Goal: Task Accomplishment & Management: Use online tool/utility

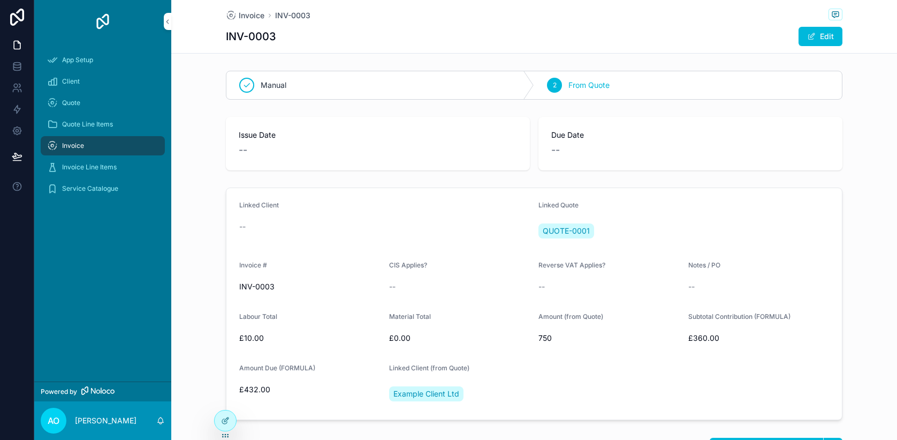
click at [97, 105] on div "Quote" at bounding box center [102, 102] width 111 height 17
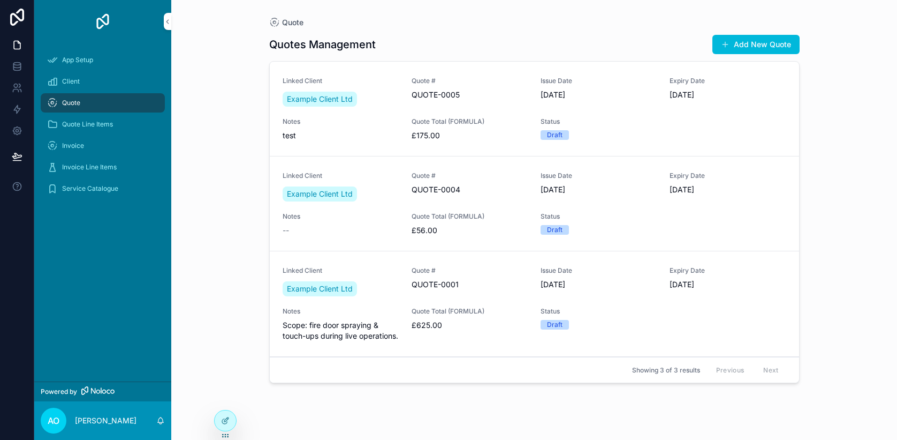
click at [365, 139] on span "test" at bounding box center [341, 135] width 116 height 11
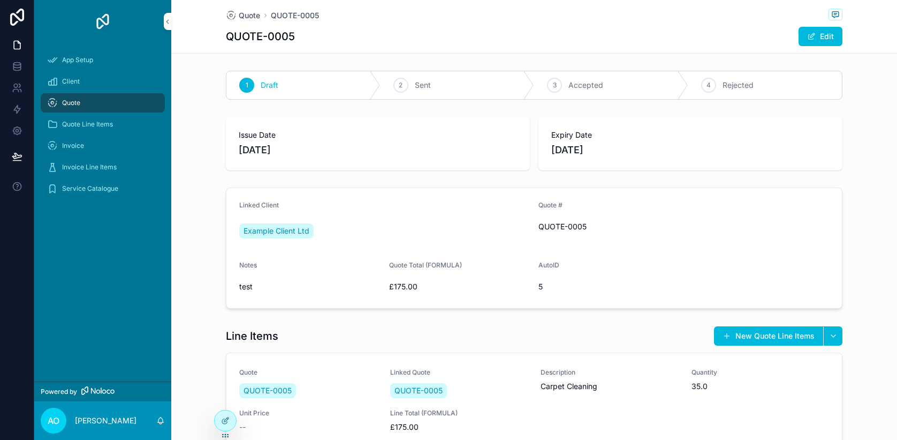
scroll to position [1, 0]
click at [95, 108] on div "Quote" at bounding box center [102, 102] width 111 height 17
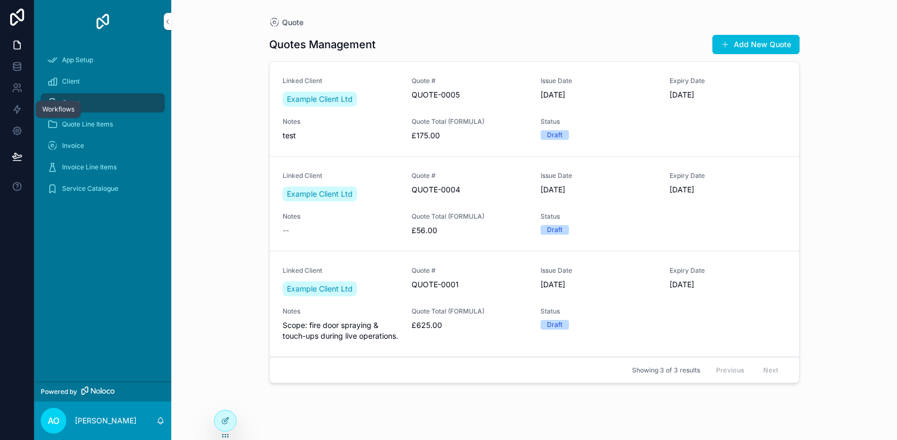
click at [18, 112] on icon at bounding box center [17, 109] width 11 height 11
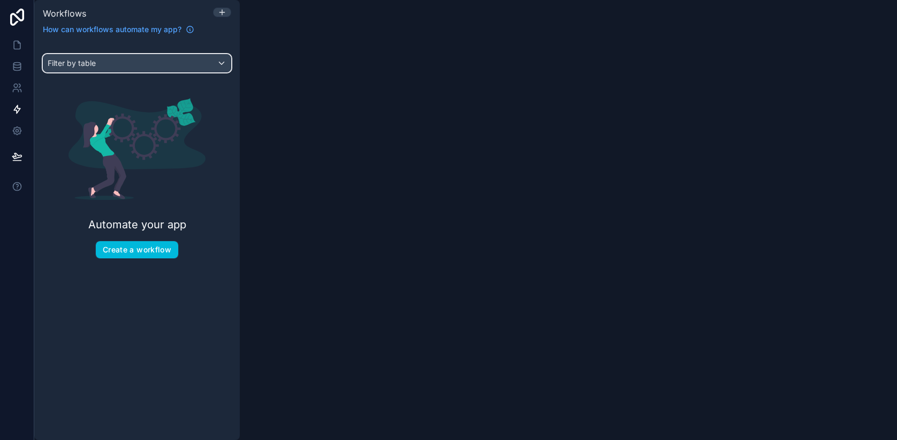
click at [220, 66] on div "Filter by table" at bounding box center [136, 63] width 187 height 17
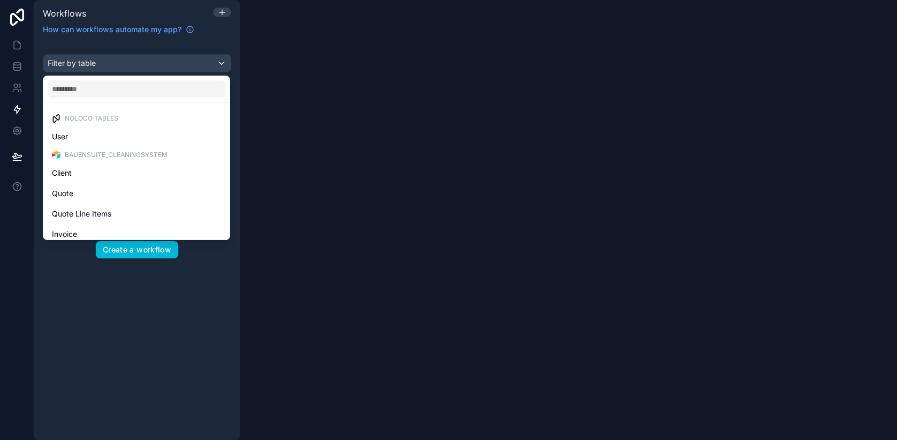
click at [116, 195] on div "Quote" at bounding box center [136, 193] width 169 height 13
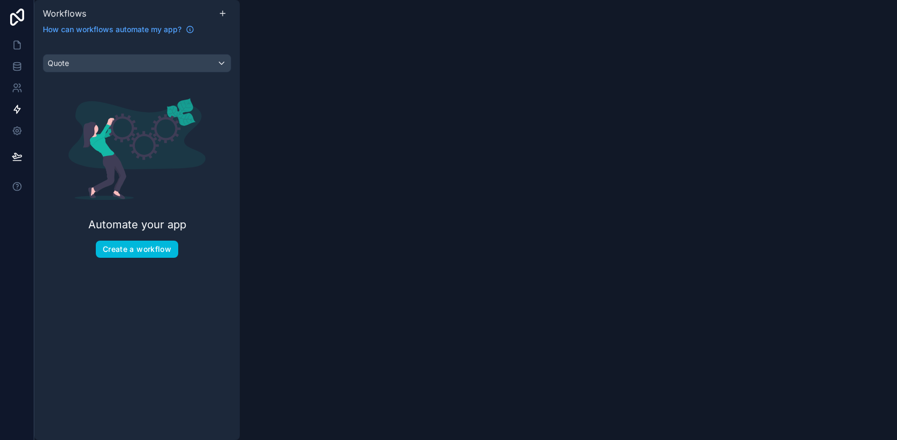
click at [122, 248] on button "Create a workflow" at bounding box center [137, 248] width 82 height 17
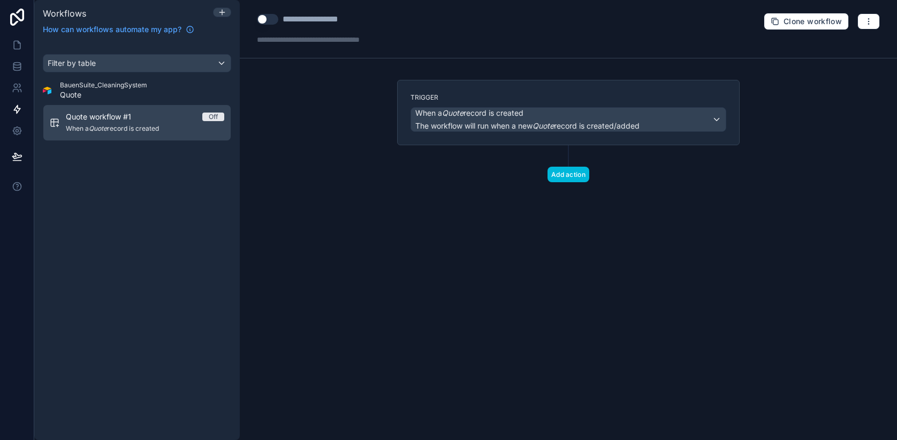
click at [323, 20] on div "**********" at bounding box center [325, 19] width 84 height 13
type div "**********"
click at [214, 119] on div "Off" at bounding box center [213, 116] width 9 height 9
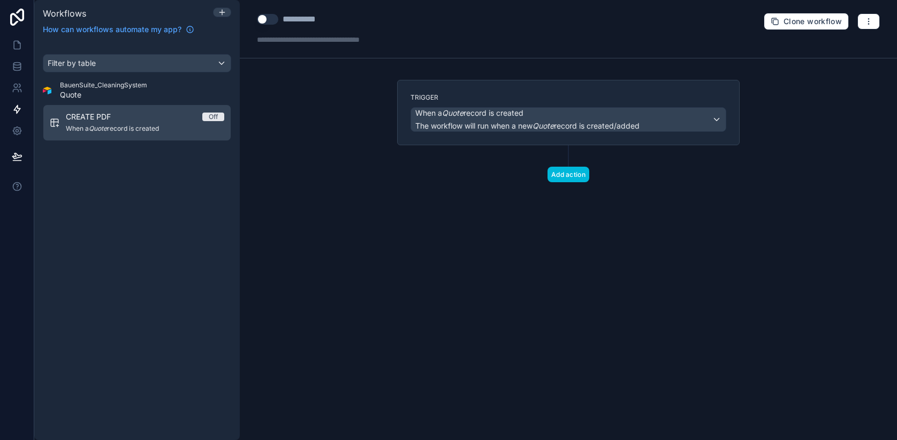
click at [275, 24] on button "Use setting" at bounding box center [267, 19] width 21 height 11
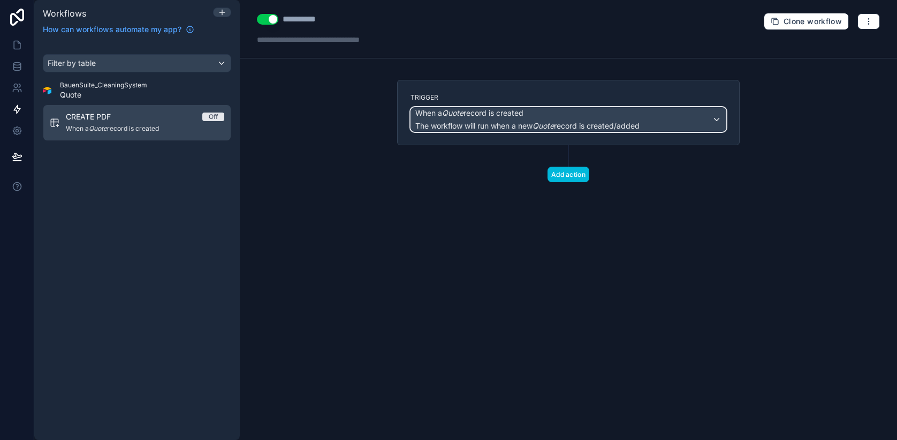
click at [665, 124] on div "When a Quote record is created The workflow will run when a new Quote record is…" at bounding box center [568, 120] width 315 height 24
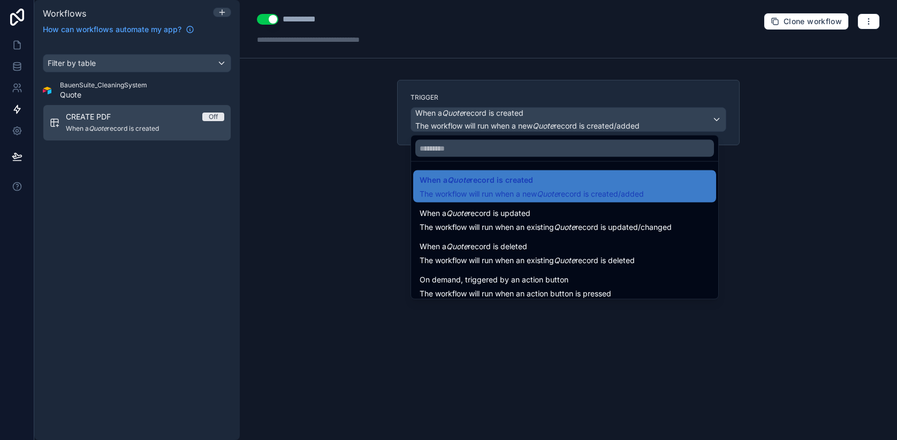
click at [600, 290] on span "The workflow will run when an action button is pressed" at bounding box center [516, 293] width 192 height 9
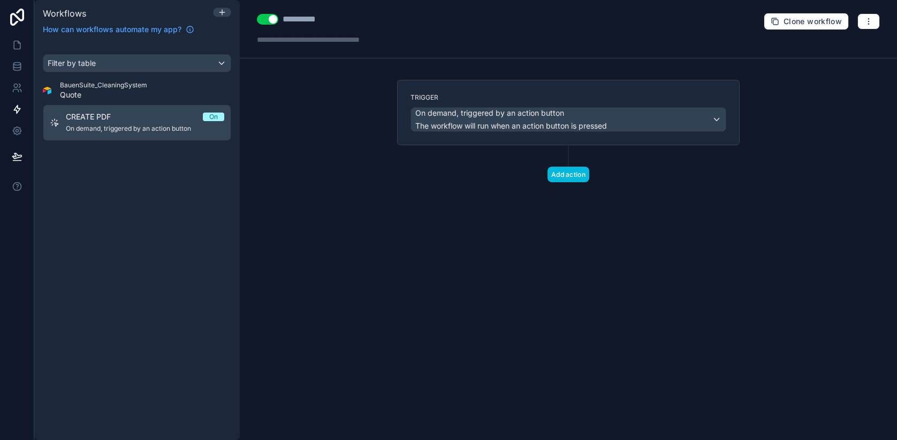
click at [572, 172] on button "Add action" at bounding box center [569, 175] width 42 height 16
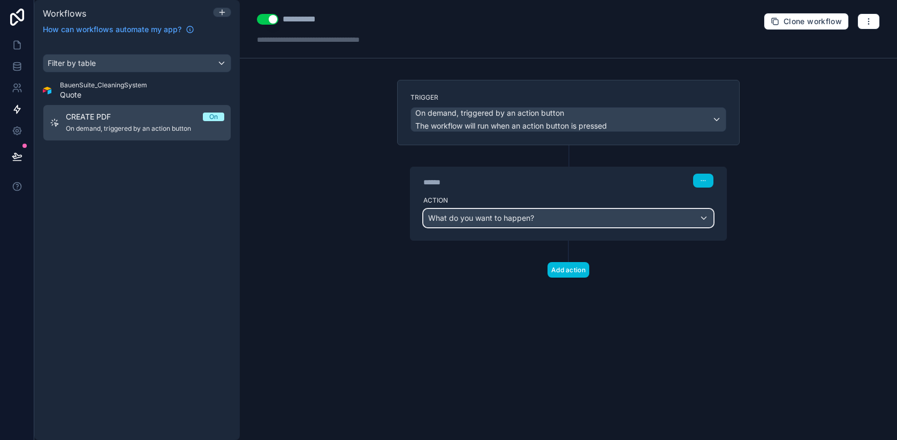
click at [561, 221] on div "What do you want to happen?" at bounding box center [568, 217] width 289 height 17
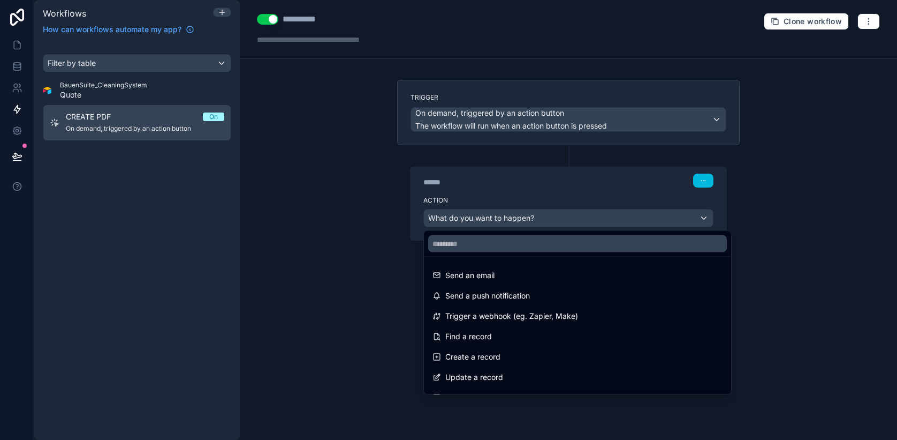
click at [544, 320] on span "Trigger a webhook (eg. Zapier, Make)" at bounding box center [512, 316] width 133 height 13
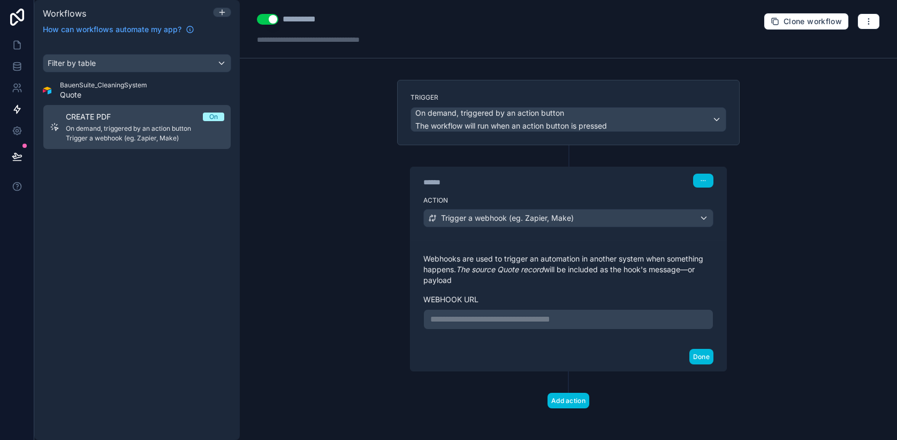
click at [544, 320] on p "**********" at bounding box center [569, 319] width 276 height 13
click at [527, 319] on p "**********" at bounding box center [569, 319] width 276 height 13
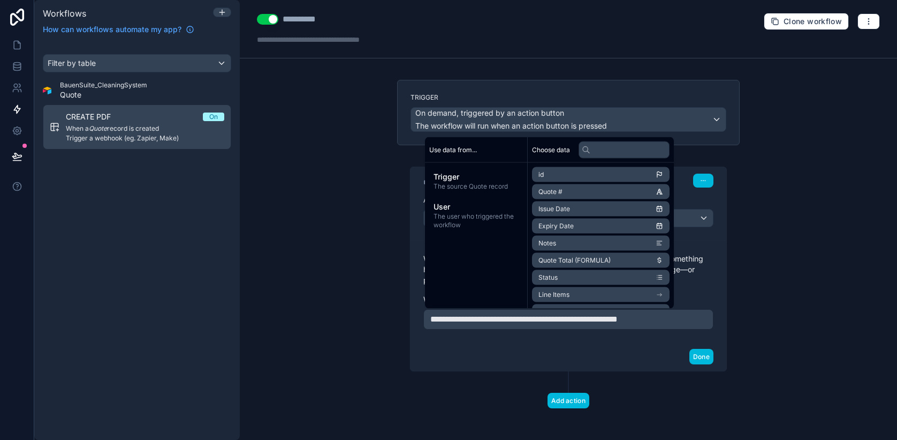
click at [697, 359] on button "Done" at bounding box center [702, 357] width 24 height 16
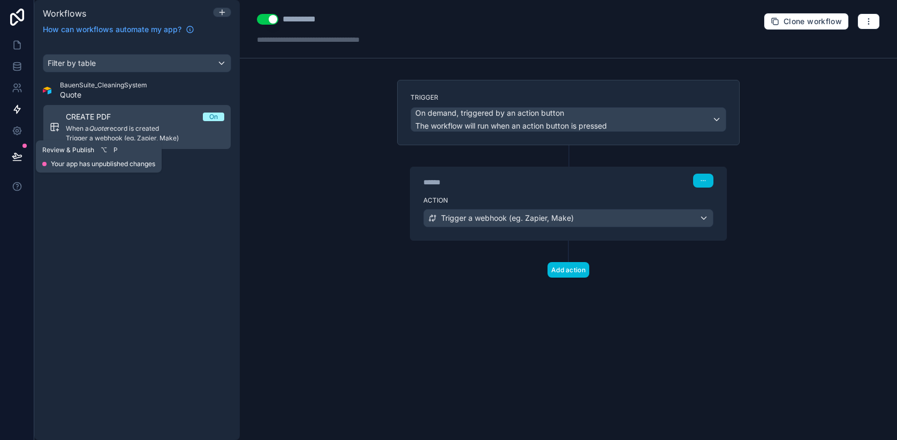
click at [16, 156] on icon at bounding box center [16, 155] width 9 height 5
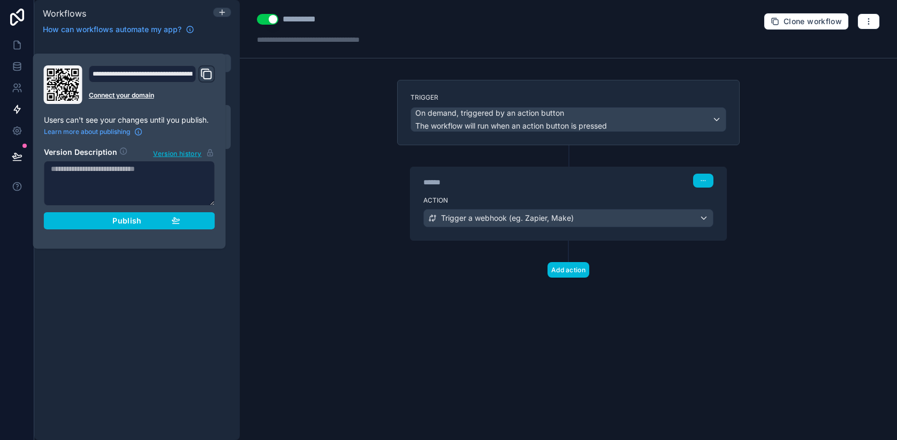
click at [89, 222] on div "Publish" at bounding box center [130, 221] width 102 height 10
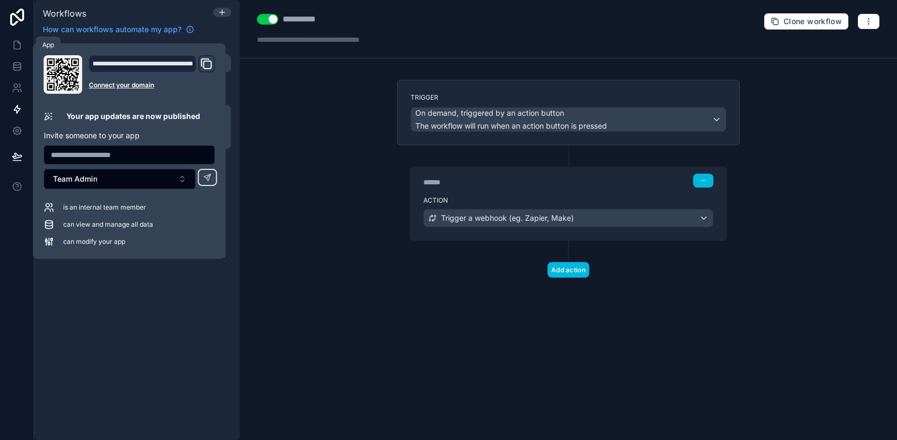
click at [18, 49] on icon at bounding box center [17, 45] width 11 height 11
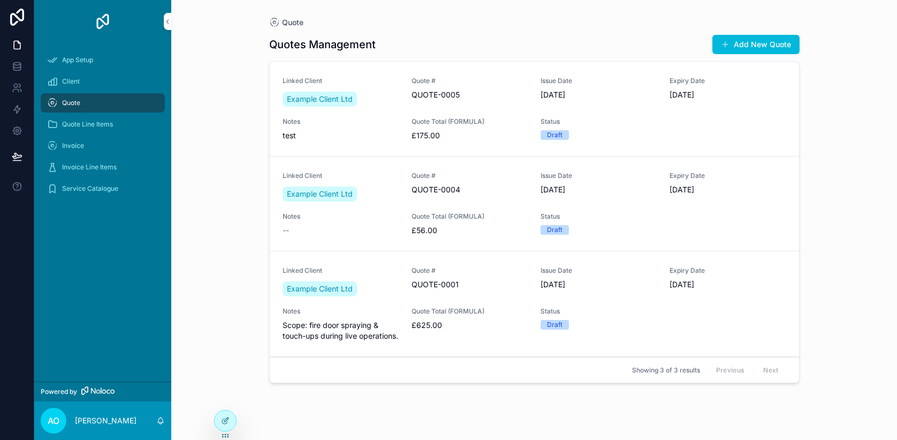
click at [646, 108] on div "Issue Date 30/09/2025" at bounding box center [599, 93] width 116 height 32
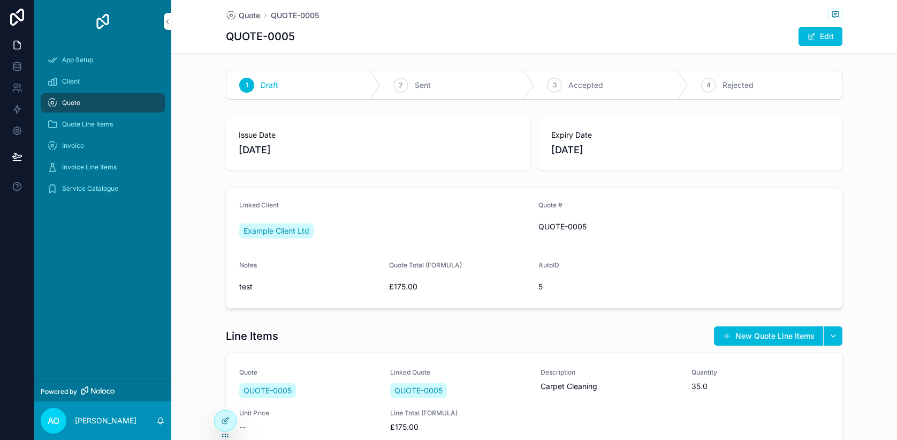
click at [77, 104] on span "Quote" at bounding box center [71, 103] width 18 height 9
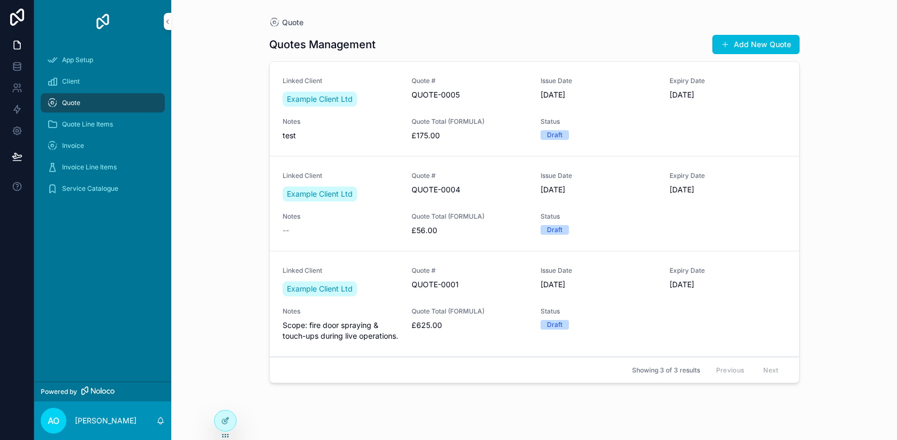
click at [225, 416] on div at bounding box center [225, 420] width 21 height 20
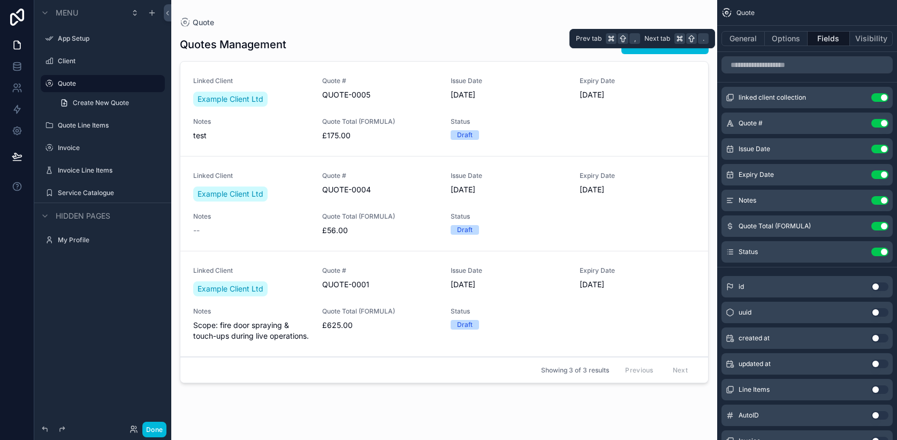
click at [783, 40] on button "Options" at bounding box center [786, 38] width 43 height 15
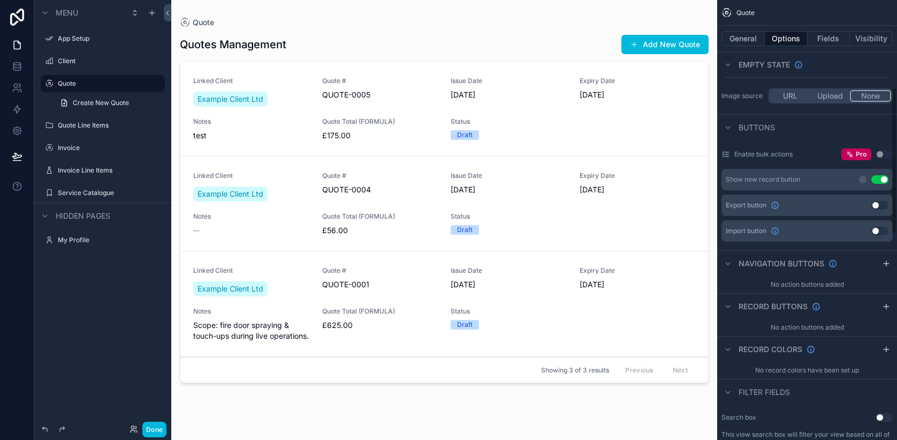
scroll to position [256, 0]
click at [755, 39] on button "General" at bounding box center [743, 38] width 43 height 15
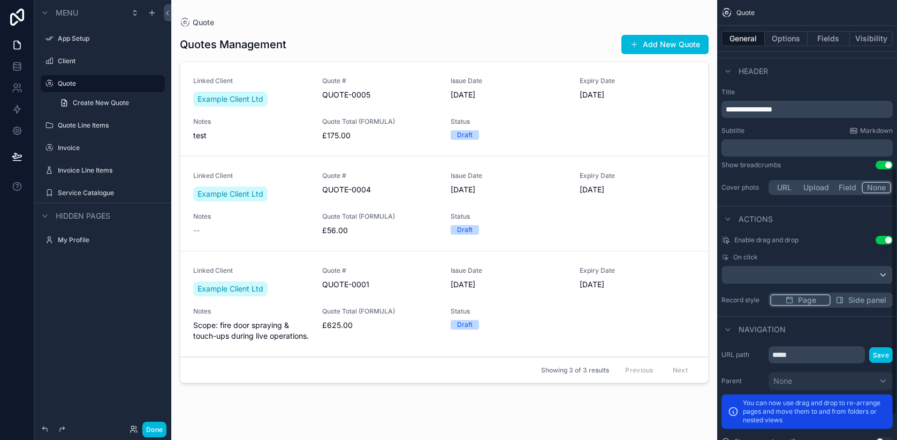
scroll to position [294, 0]
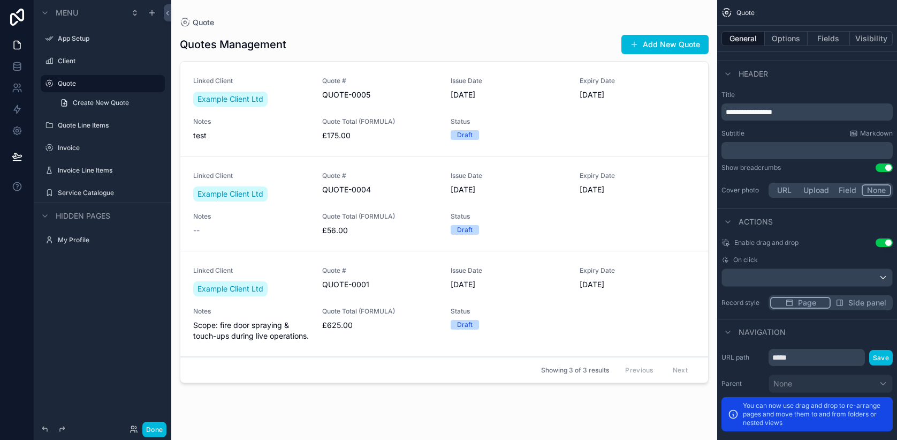
click at [407, 133] on div "scrollable content" at bounding box center [444, 213] width 546 height 427
click at [407, 133] on span "£175.00" at bounding box center [380, 135] width 116 height 11
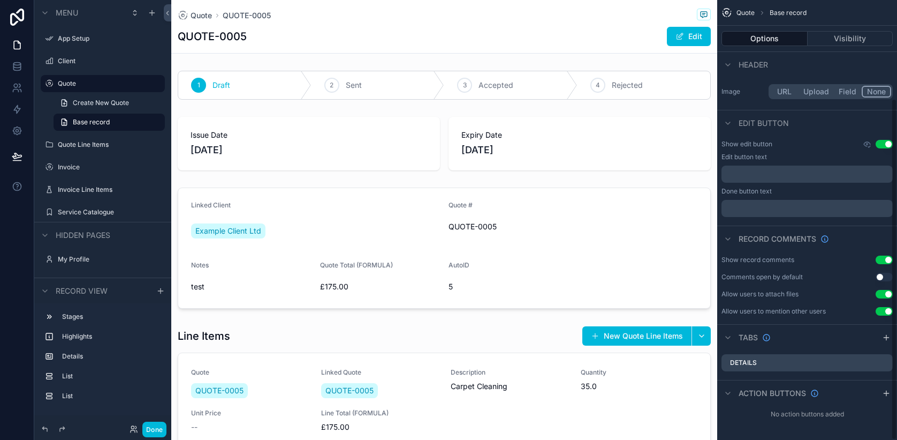
scroll to position [127, 0]
click at [885, 393] on icon "scrollable content" at bounding box center [886, 393] width 9 height 9
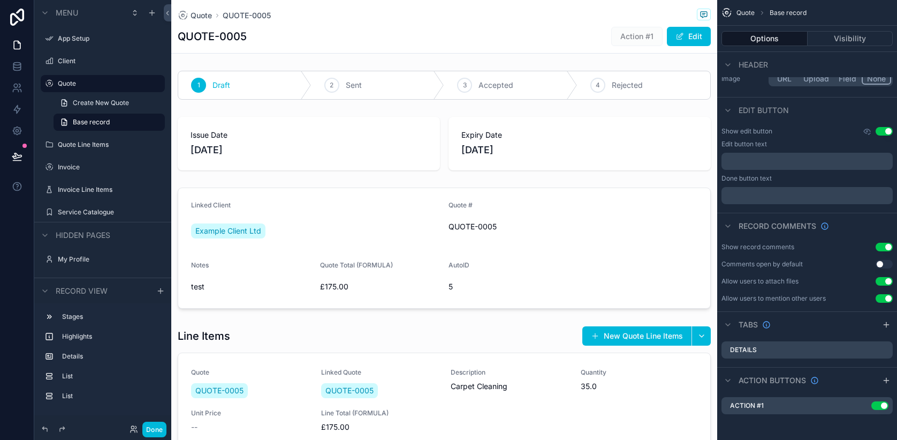
click at [779, 407] on div "Action #1 Use setting" at bounding box center [807, 405] width 171 height 17
click at [0, 0] on icon "scrollable content" at bounding box center [0, 0] width 0 height 0
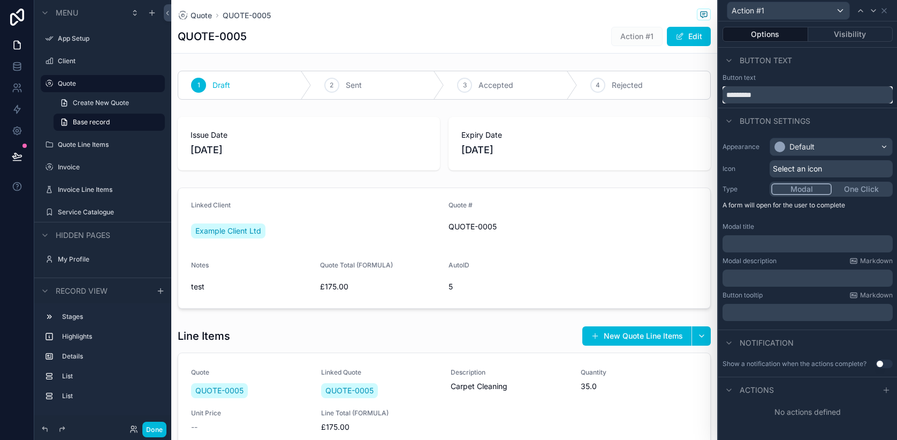
click at [776, 96] on input "*********" at bounding box center [808, 94] width 170 height 17
drag, startPoint x: 776, startPoint y: 96, endPoint x: 701, endPoint y: 95, distance: 75.5
click at [701, 95] on div "Action #1 Options Visibility Button text Button text ********* Button settings …" at bounding box center [448, 220] width 897 height 440
type input "**********"
click at [787, 150] on div "Default" at bounding box center [795, 146] width 40 height 11
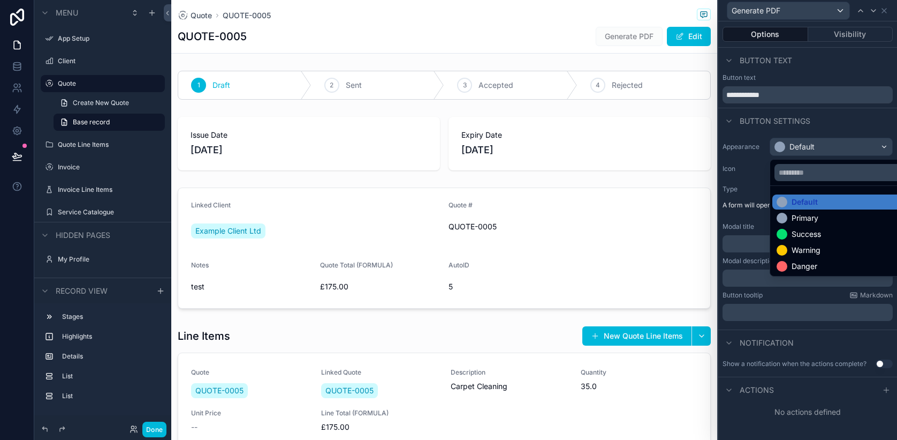
click at [792, 220] on div "Primary" at bounding box center [805, 218] width 27 height 11
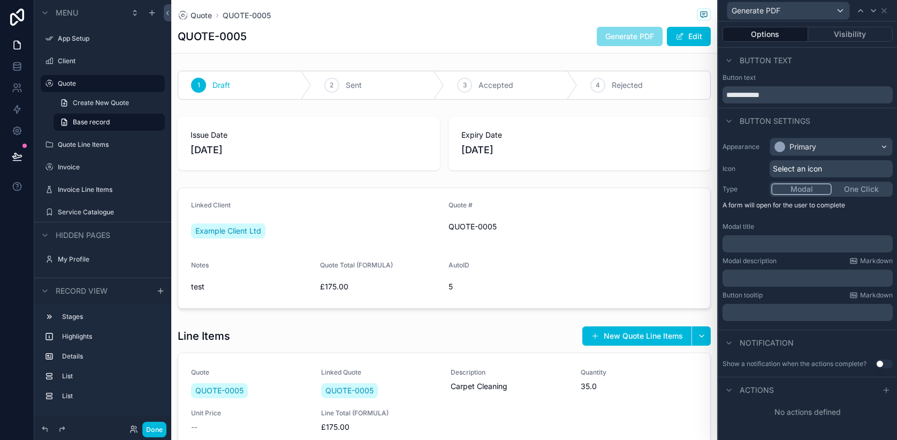
click at [882, 390] on div at bounding box center [886, 389] width 13 height 13
click at [880, 366] on button "Use setting" at bounding box center [884, 363] width 17 height 9
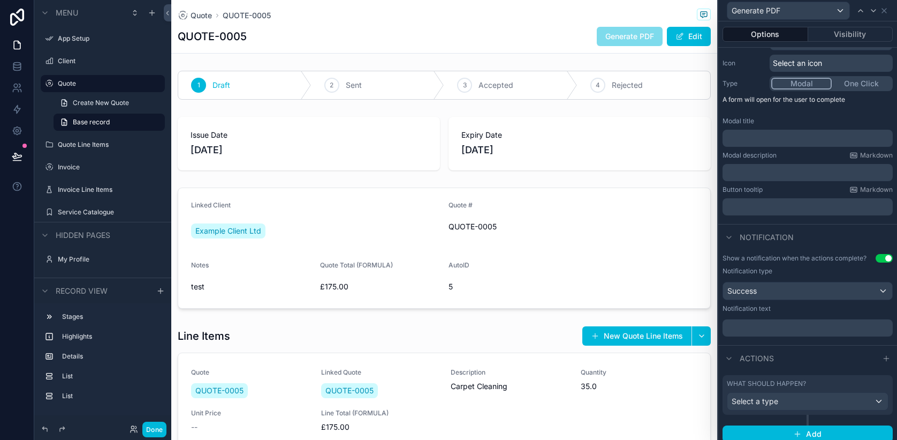
scroll to position [112, 0]
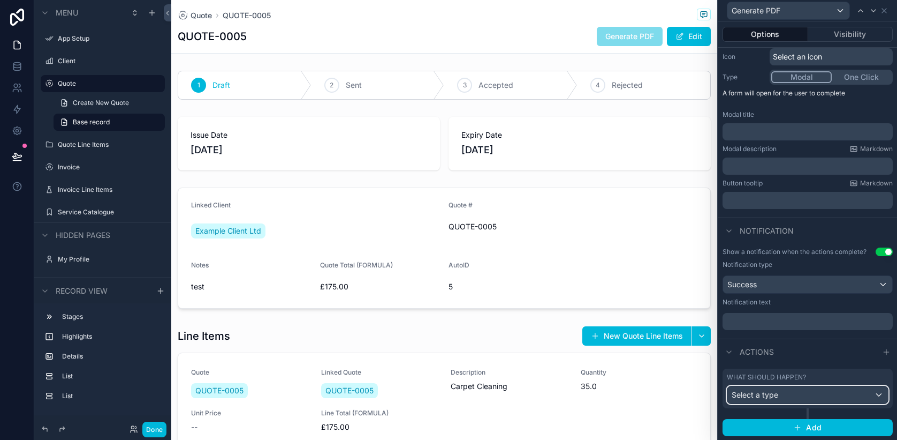
click at [829, 398] on div "Select a type" at bounding box center [808, 394] width 161 height 17
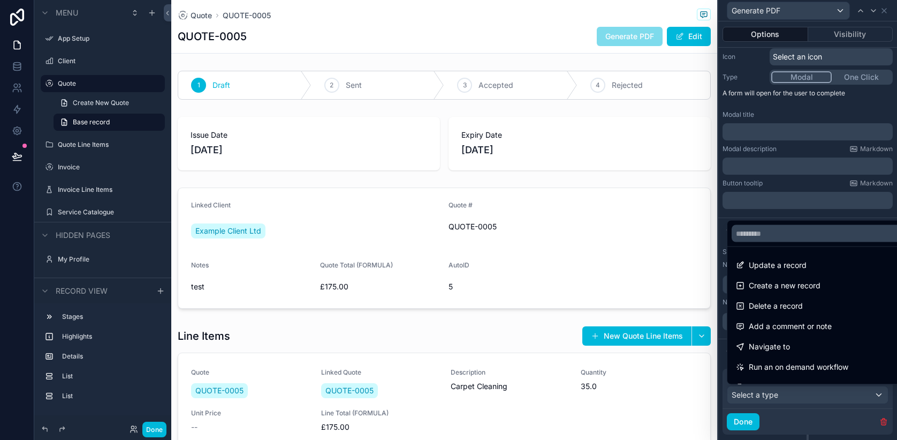
click at [821, 369] on span "Run an on demand workflow" at bounding box center [799, 366] width 100 height 13
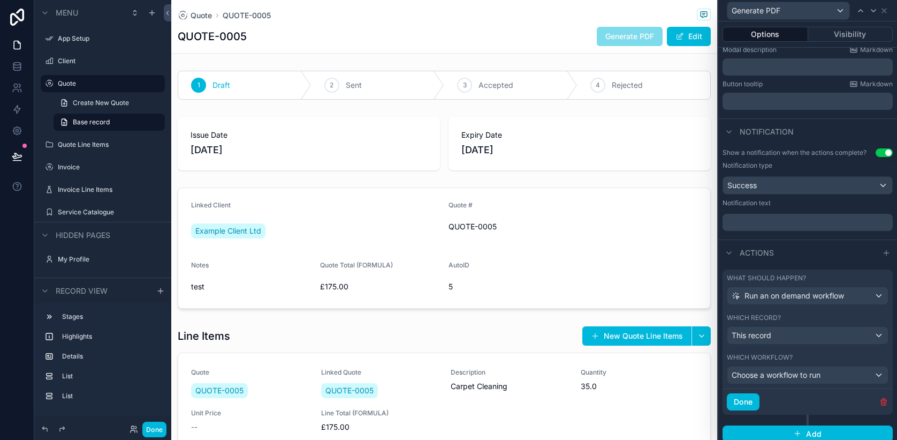
scroll to position [217, 0]
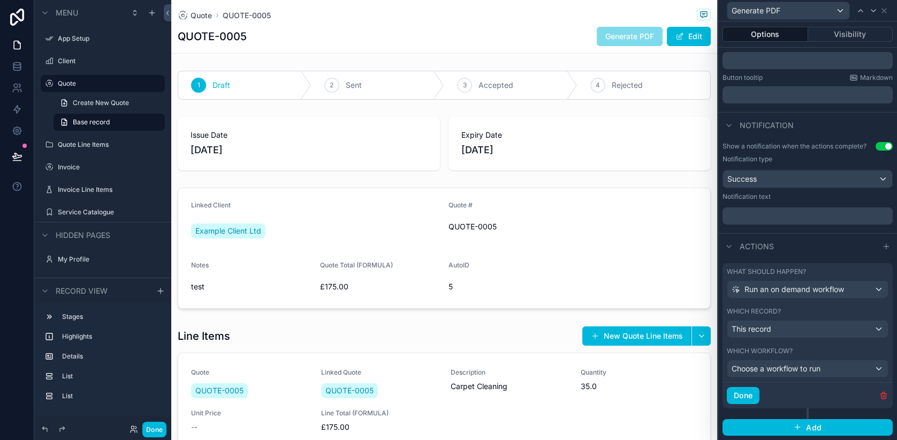
click at [748, 398] on button "Done" at bounding box center [743, 395] width 33 height 17
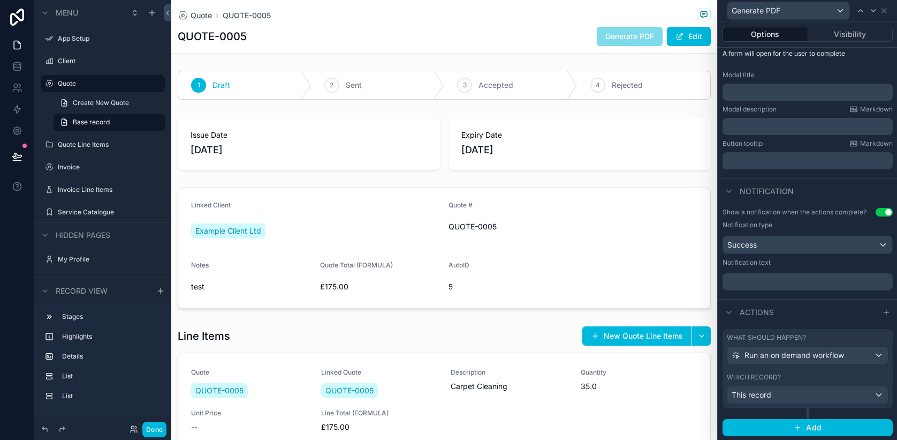
click at [161, 427] on button "Done" at bounding box center [154, 429] width 24 height 16
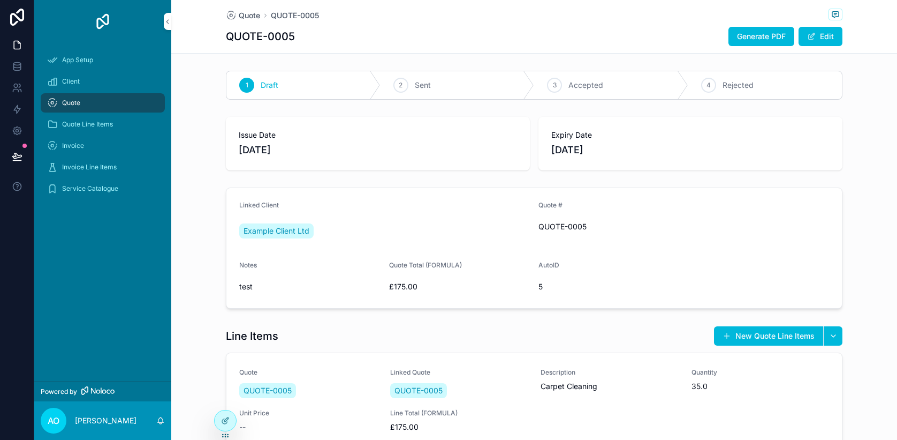
click at [767, 37] on span "Generate PDF" at bounding box center [761, 36] width 49 height 11
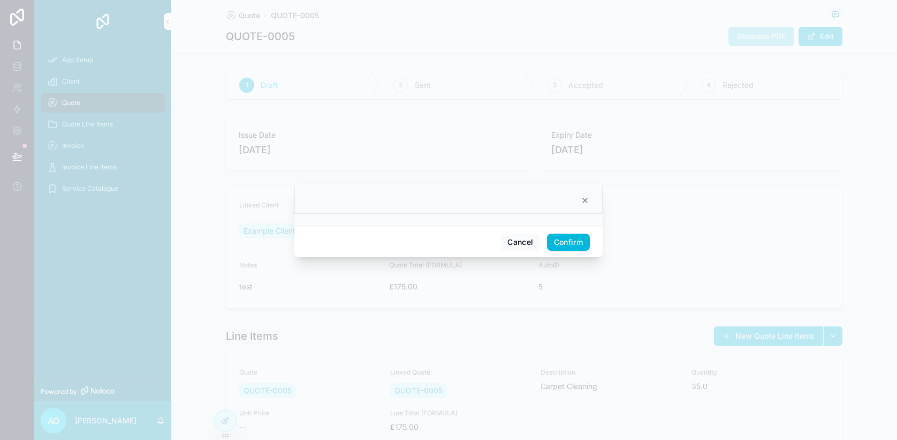
click at [562, 241] on button "Confirm" at bounding box center [568, 241] width 43 height 17
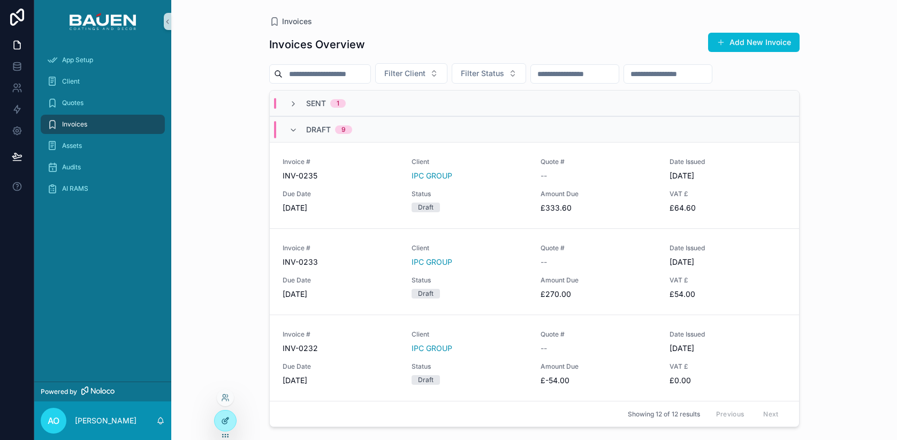
click at [225, 421] on icon at bounding box center [225, 420] width 9 height 9
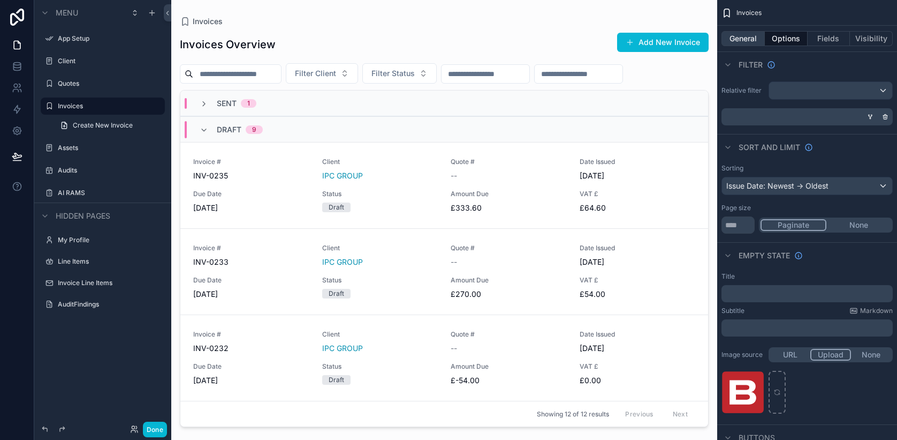
click at [752, 36] on button "General" at bounding box center [743, 38] width 43 height 15
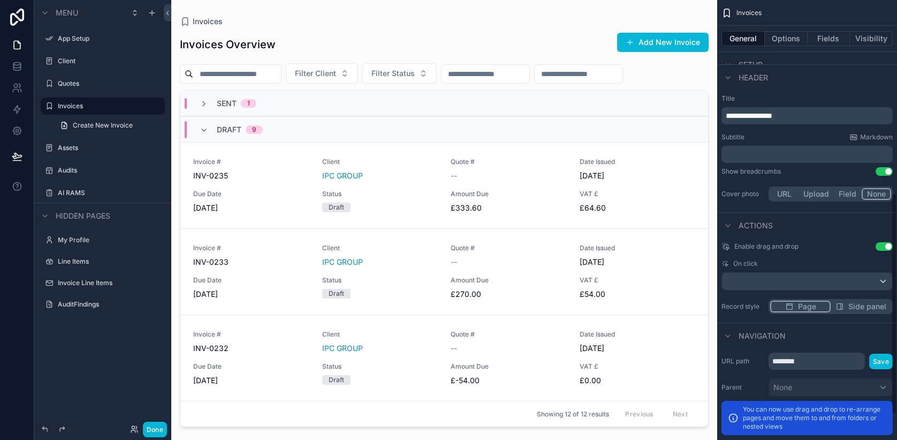
scroll to position [434, 0]
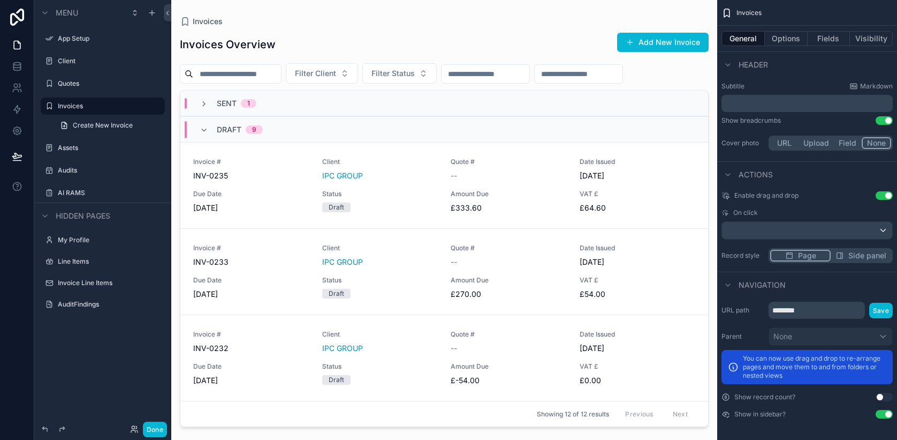
click at [649, 169] on div "scrollable content" at bounding box center [444, 213] width 546 height 427
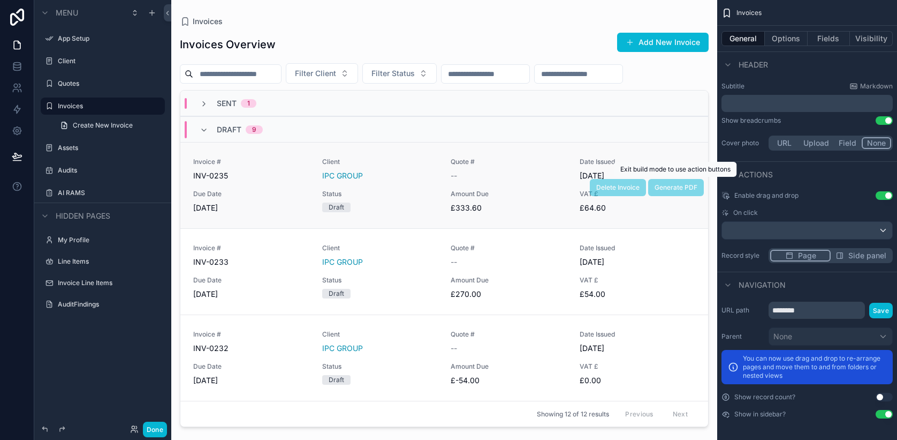
click at [673, 184] on span "Generate PDF" at bounding box center [676, 187] width 56 height 17
click at [678, 147] on link "Invoice # INV-0235 Client IPC GROUP Quote # -- Date Issued [DATE] Due Date [DAT…" at bounding box center [444, 185] width 528 height 86
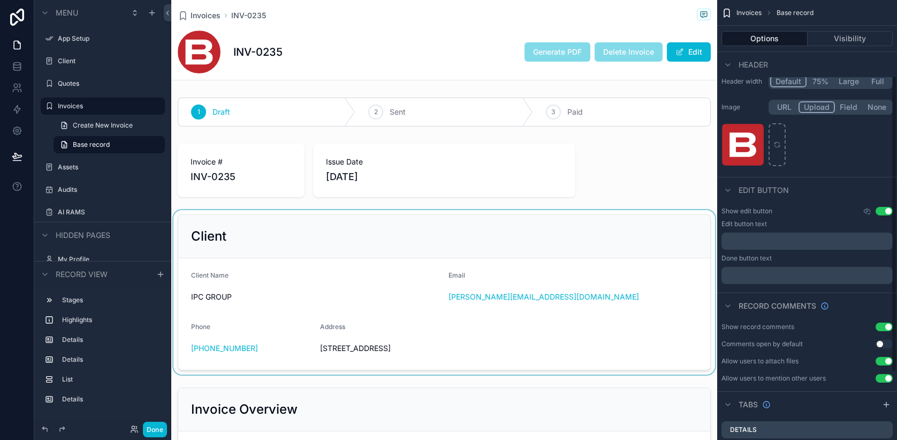
scroll to position [111, 0]
